Goal: Information Seeking & Learning: Learn about a topic

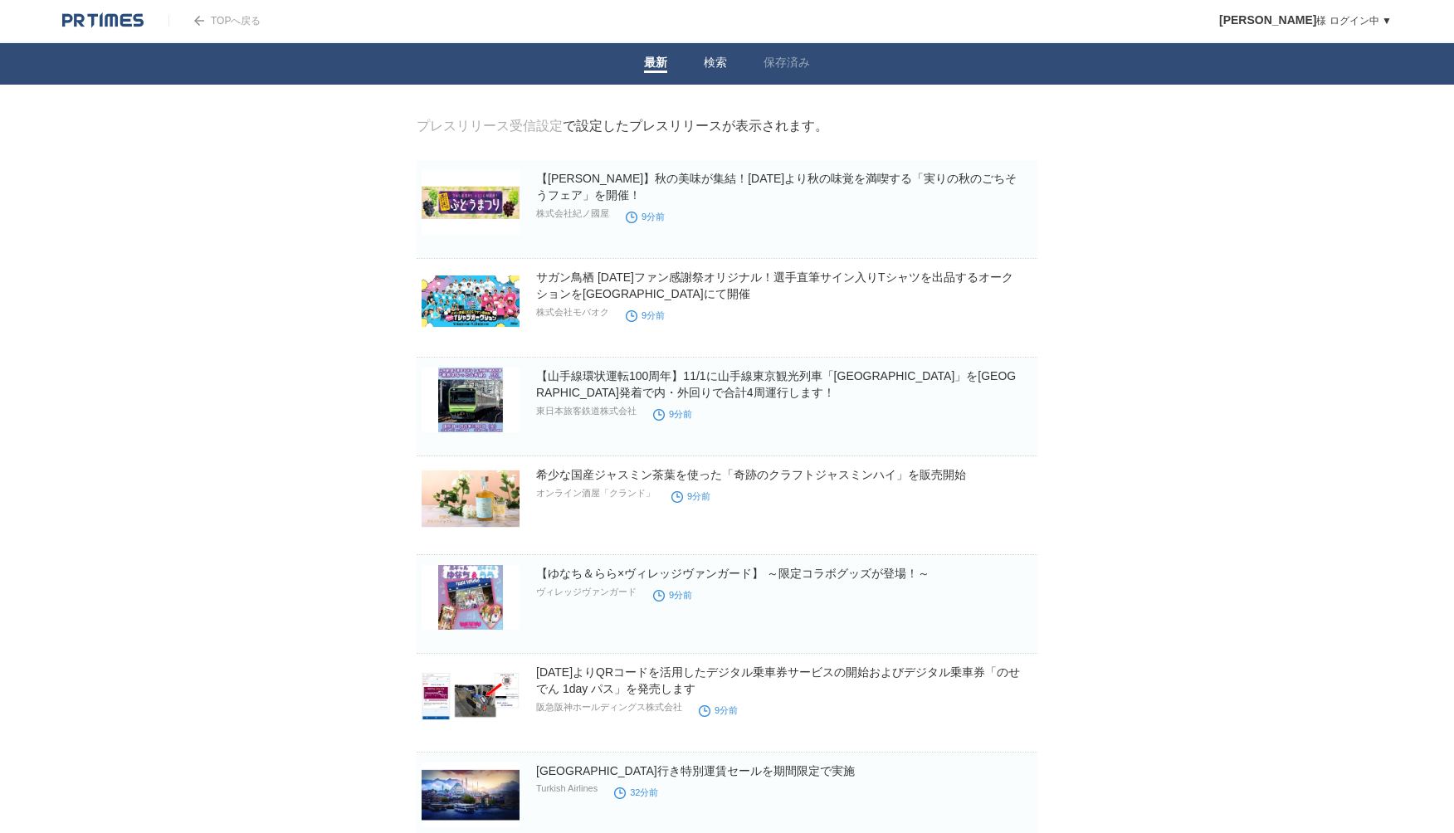
click at [714, 62] on link "検索" at bounding box center [715, 64] width 23 height 17
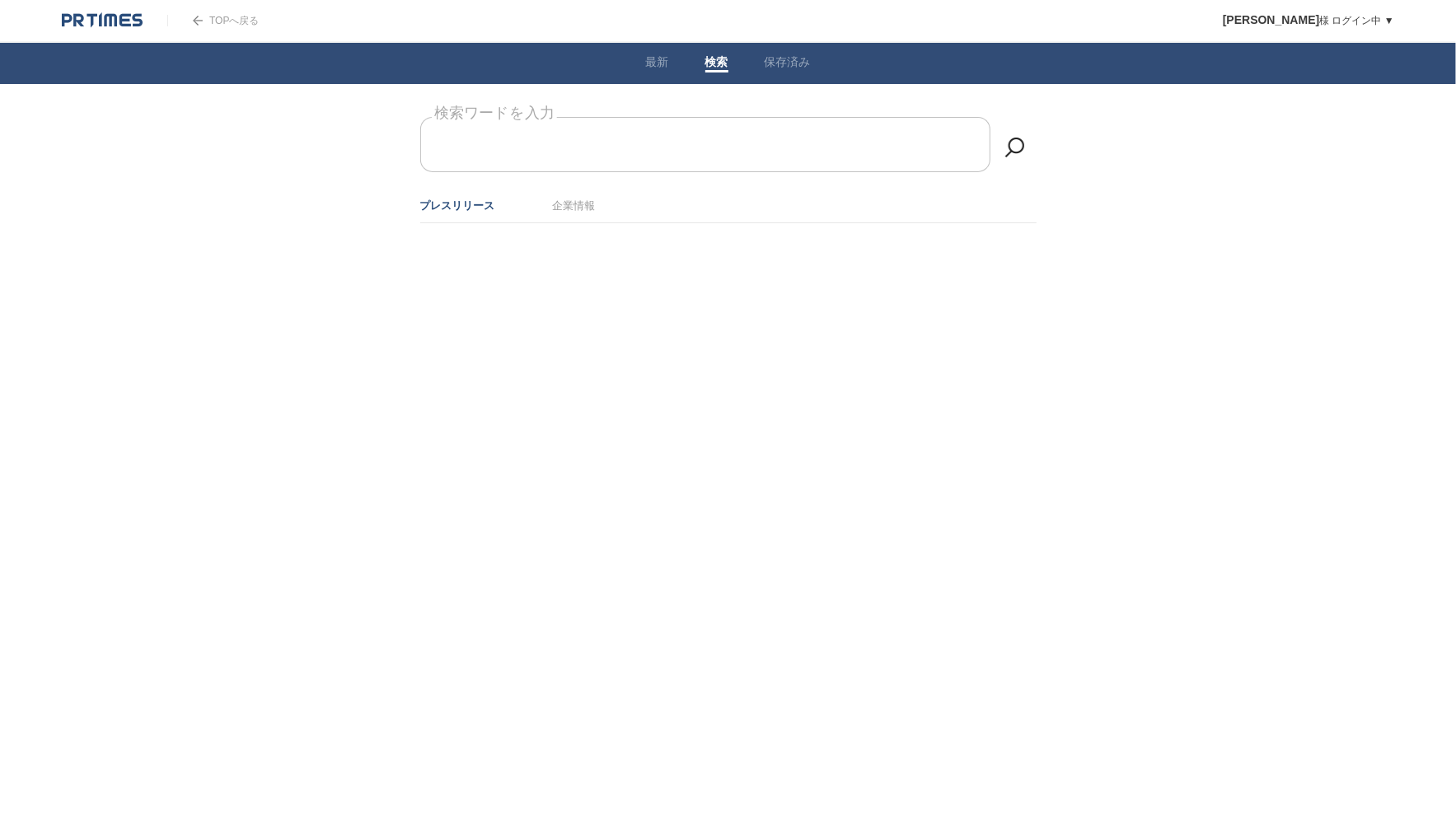
click at [637, 117] on form "検索ワードを入力" at bounding box center [728, 117] width 616 height 0
type input "物流"
